Goal: Task Accomplishment & Management: Manage account settings

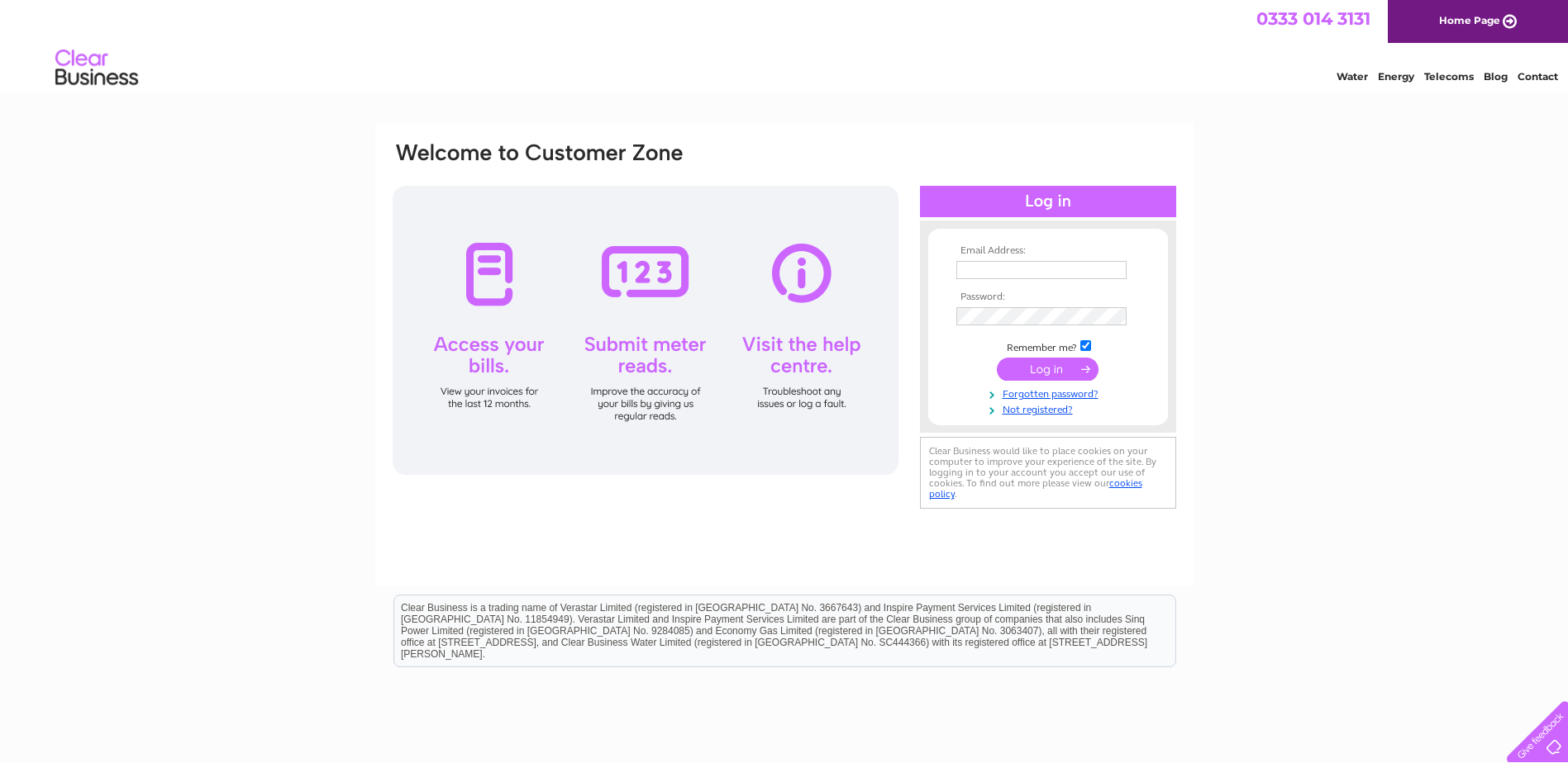
click at [1025, 269] on input "text" at bounding box center [1041, 270] width 170 height 19
type input "info@silvercitylaundry.co.uk"
click at [1050, 371] on input "submit" at bounding box center [1047, 371] width 102 height 23
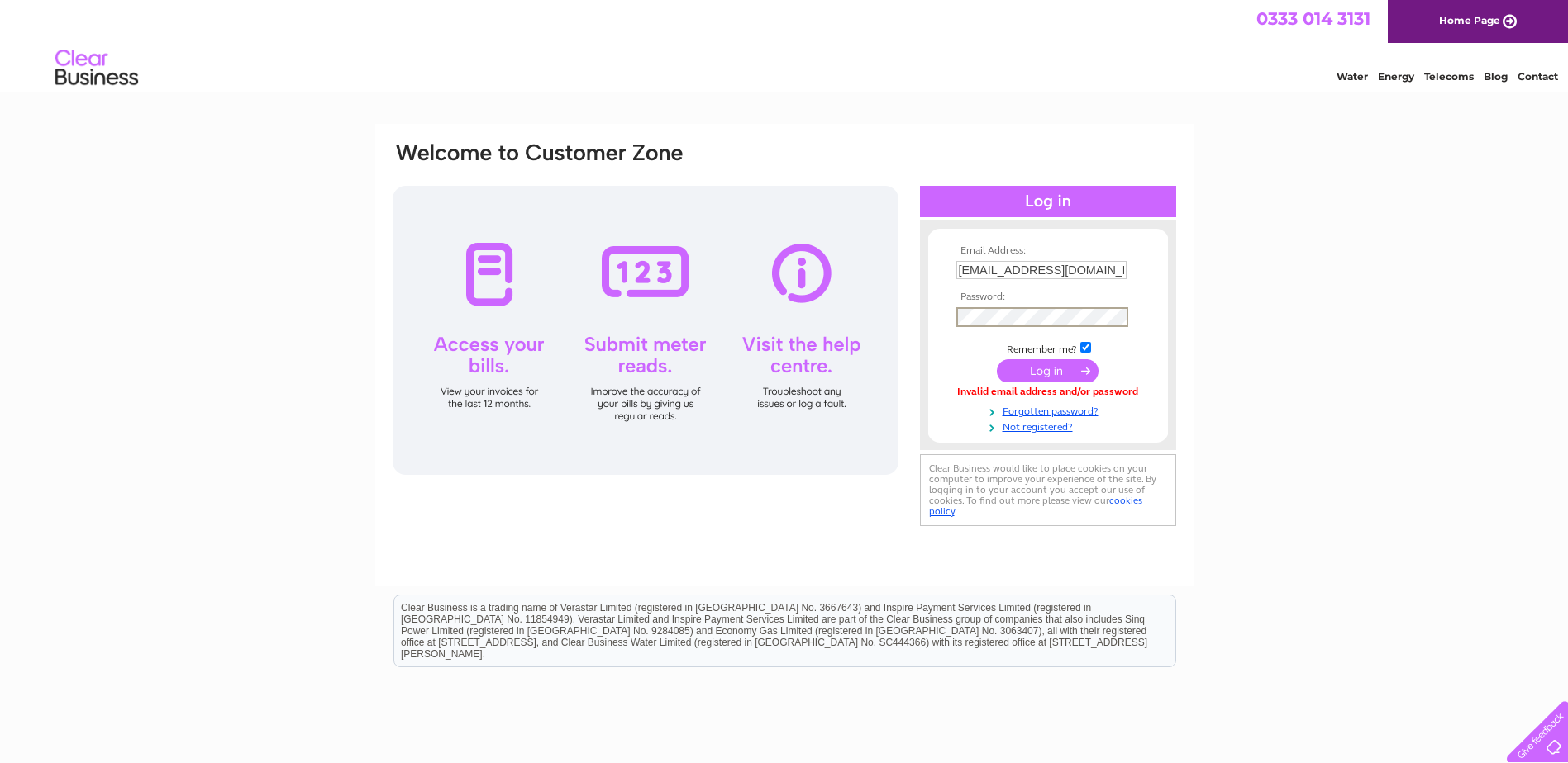
click at [997, 360] on input "submit" at bounding box center [1047, 371] width 102 height 23
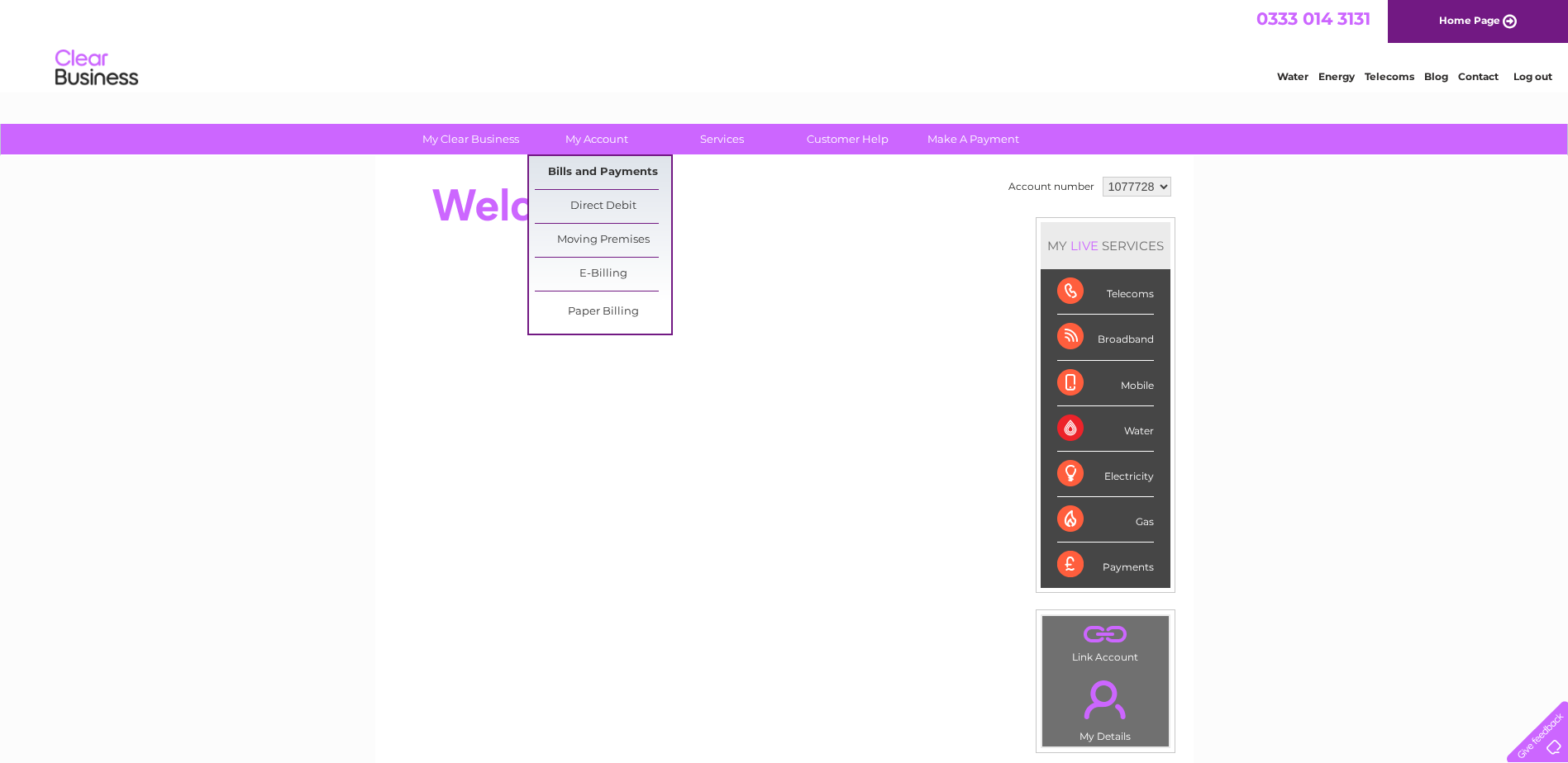
click at [592, 168] on link "Bills and Payments" at bounding box center [603, 172] width 136 height 33
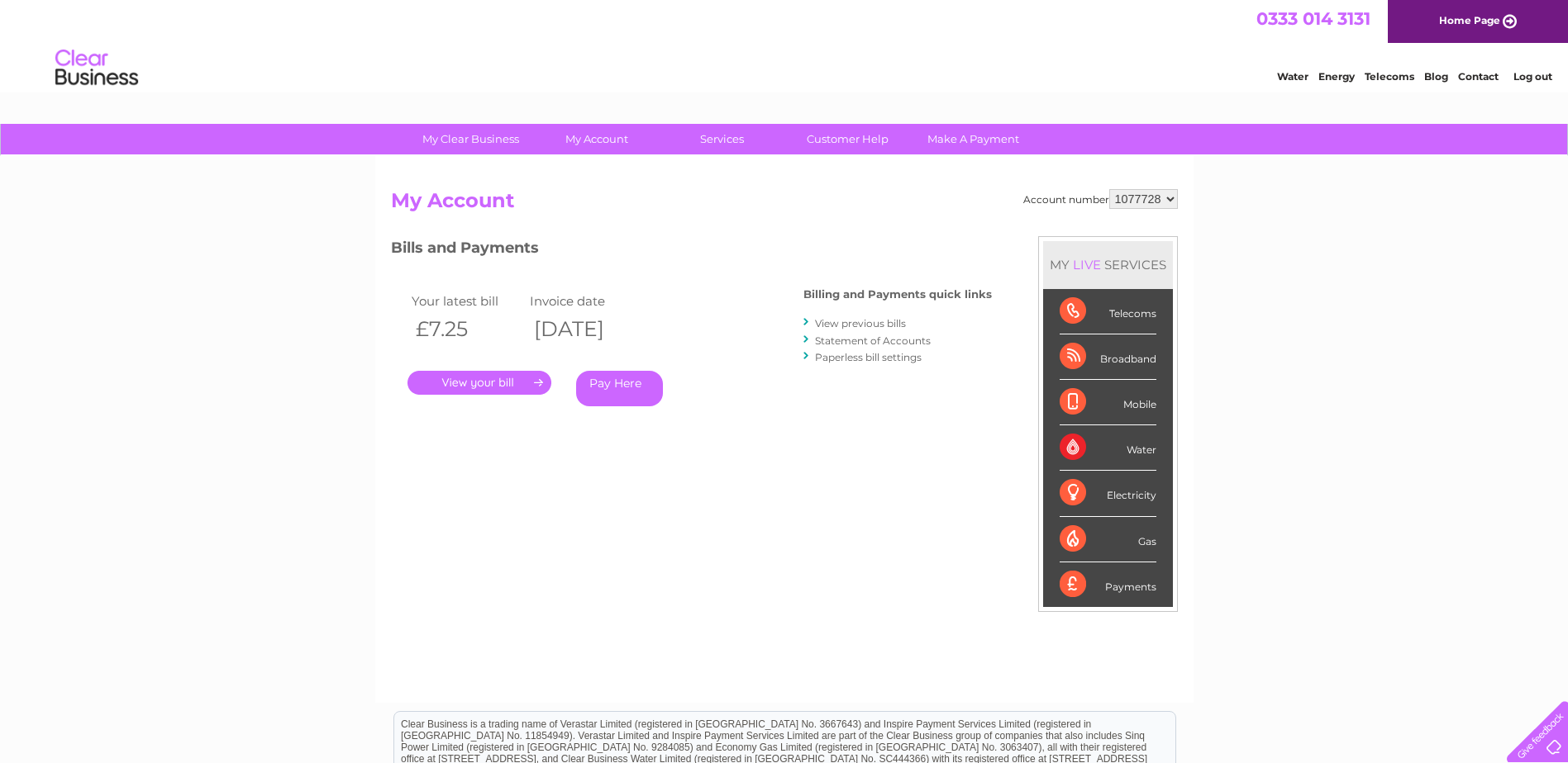
click at [1161, 196] on select "1077728 1124155" at bounding box center [1143, 200] width 68 height 20
select select "1124155"
click at [1109, 189] on select "1077728 1124155" at bounding box center [1143, 200] width 68 height 20
click at [484, 382] on link "." at bounding box center [479, 382] width 144 height 24
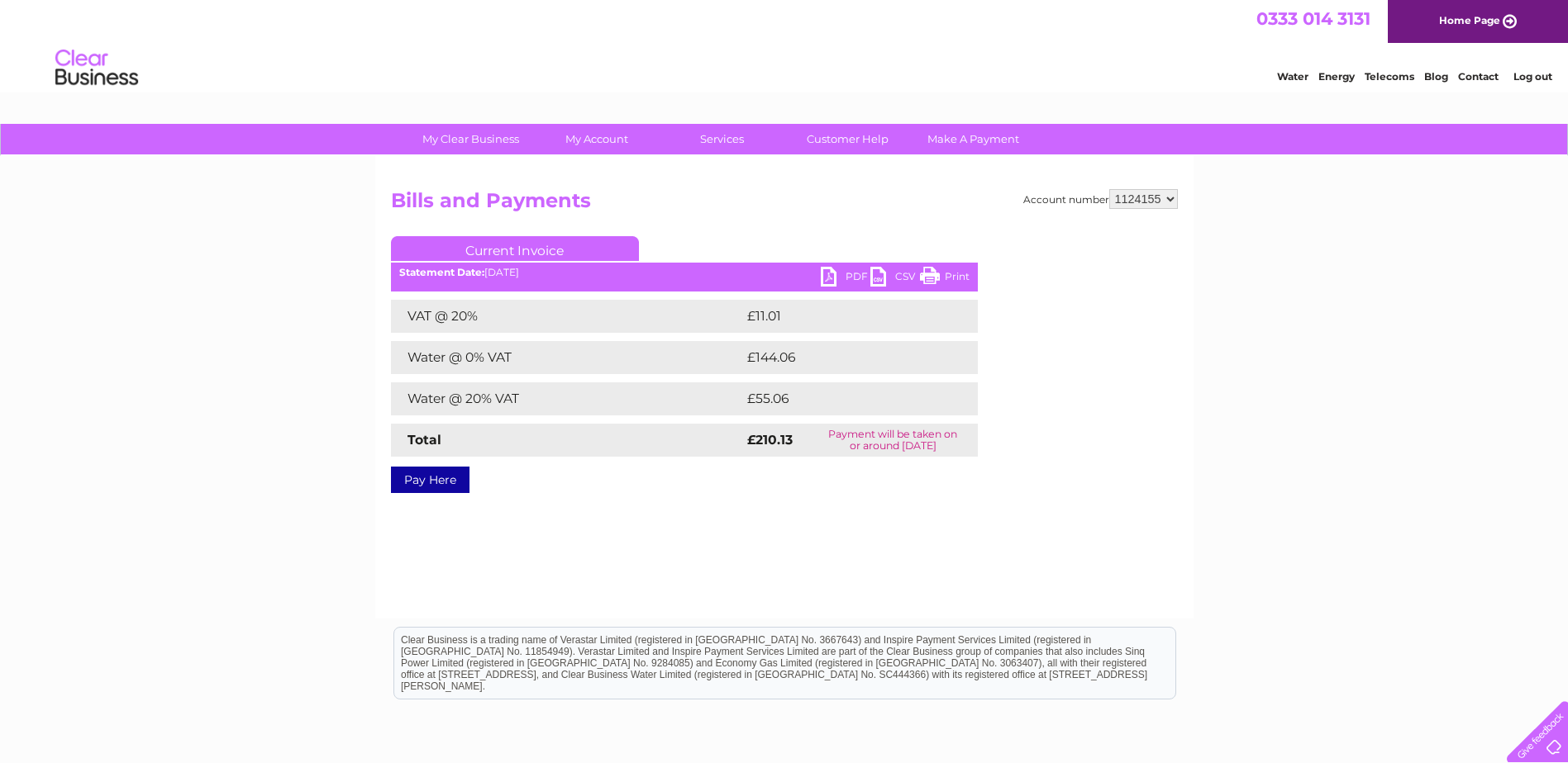
click at [843, 267] on ul "Current Invoice" at bounding box center [684, 252] width 586 height 30
click at [843, 270] on link "PDF" at bounding box center [845, 279] width 50 height 24
click at [1524, 75] on link "Log out" at bounding box center [1533, 76] width 39 height 13
